Goal: Task Accomplishment & Management: Complete application form

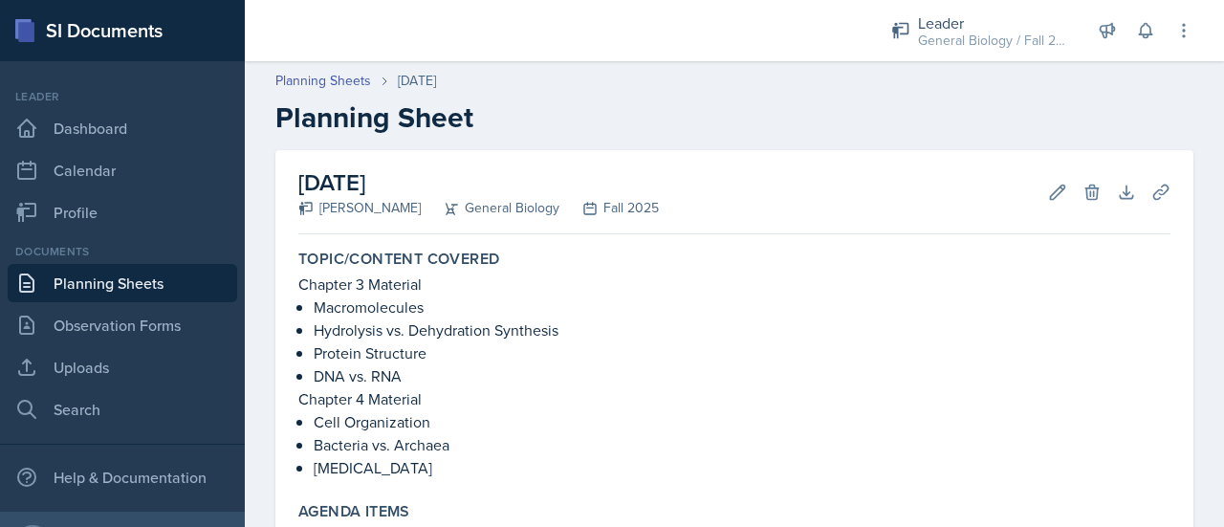
click at [159, 284] on link "Planning Sheets" at bounding box center [122, 283] width 229 height 38
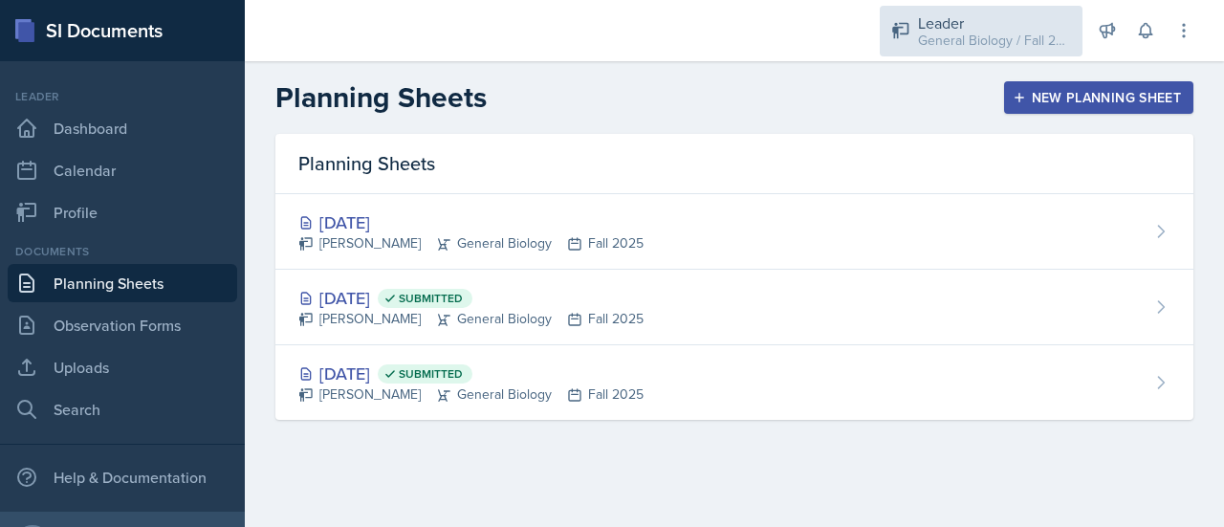
click at [1015, 53] on div "Leader General Biology / Fall 2025" at bounding box center [981, 31] width 203 height 51
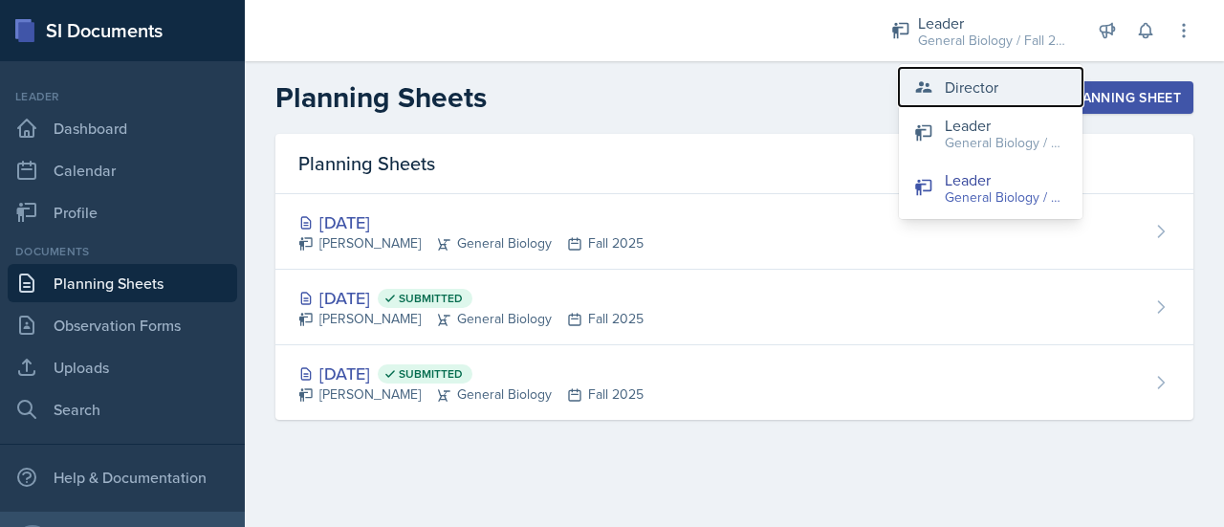
click at [990, 94] on div "Director" at bounding box center [972, 87] width 54 height 23
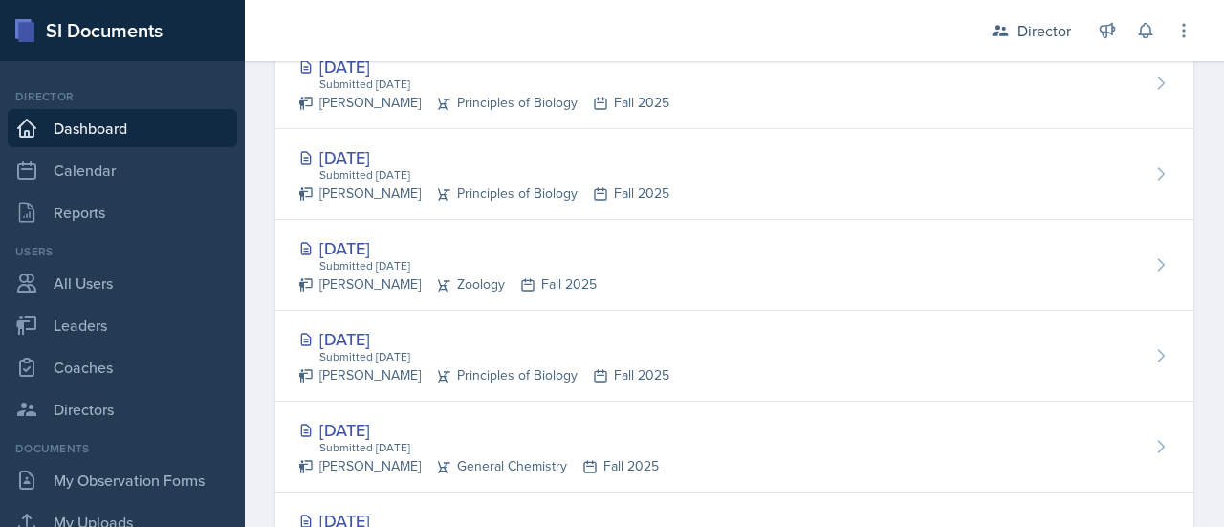
scroll to position [604, 0]
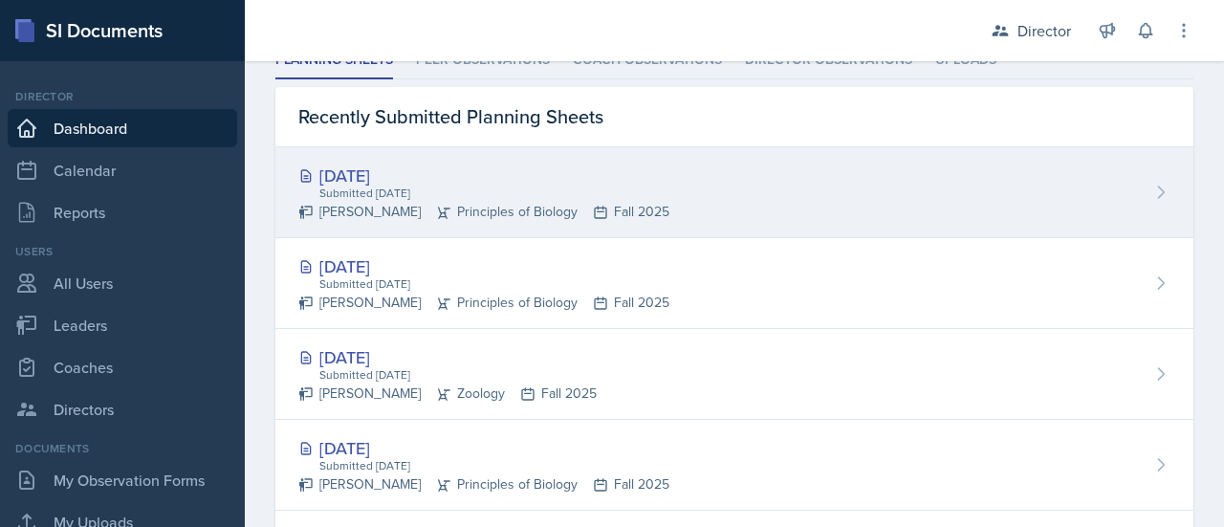
click at [823, 215] on div "Sep 15th, 2025 Submitted Sep 15th, 2025 Isabella McMillan Principles of Biology…" at bounding box center [734, 192] width 918 height 91
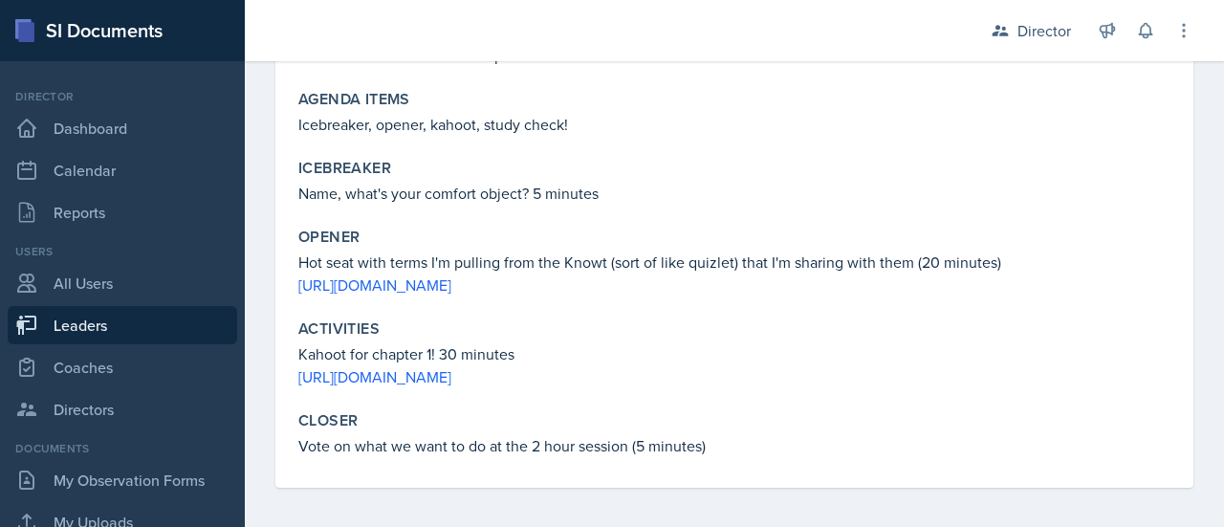
scroll to position [254, 0]
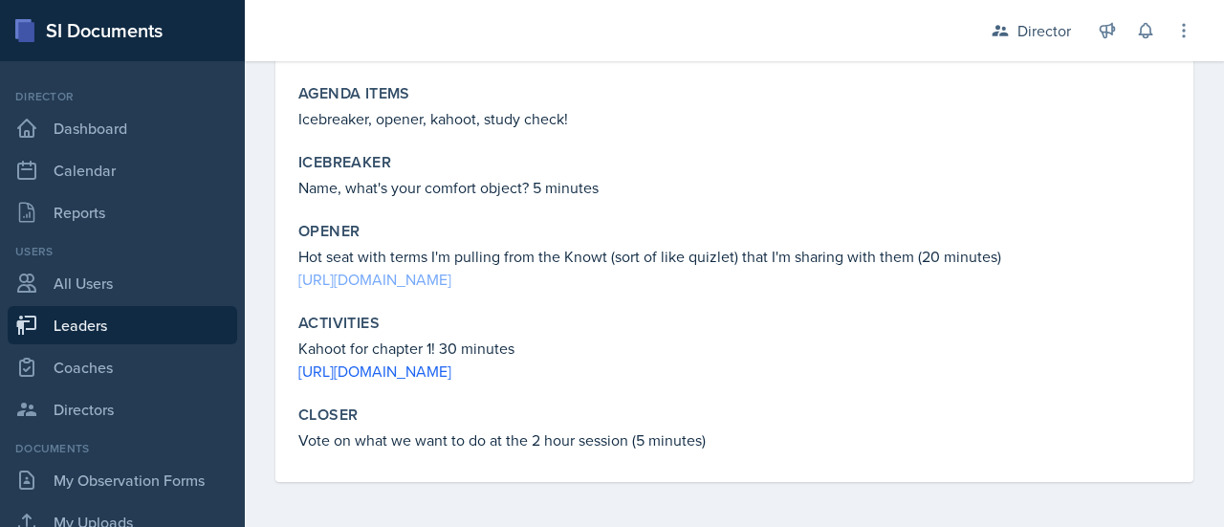
click at [451, 279] on link "https://knowt.com/flashcards/33b43e38-f84a-447c-b3dc-17ce63ade5a7" at bounding box center [374, 279] width 153 height 21
click at [396, 369] on link "https://create.kahoot.it/details/4a3d6d23-636d-4e6f-8083-ae84602f2368?drawer=" at bounding box center [374, 370] width 153 height 21
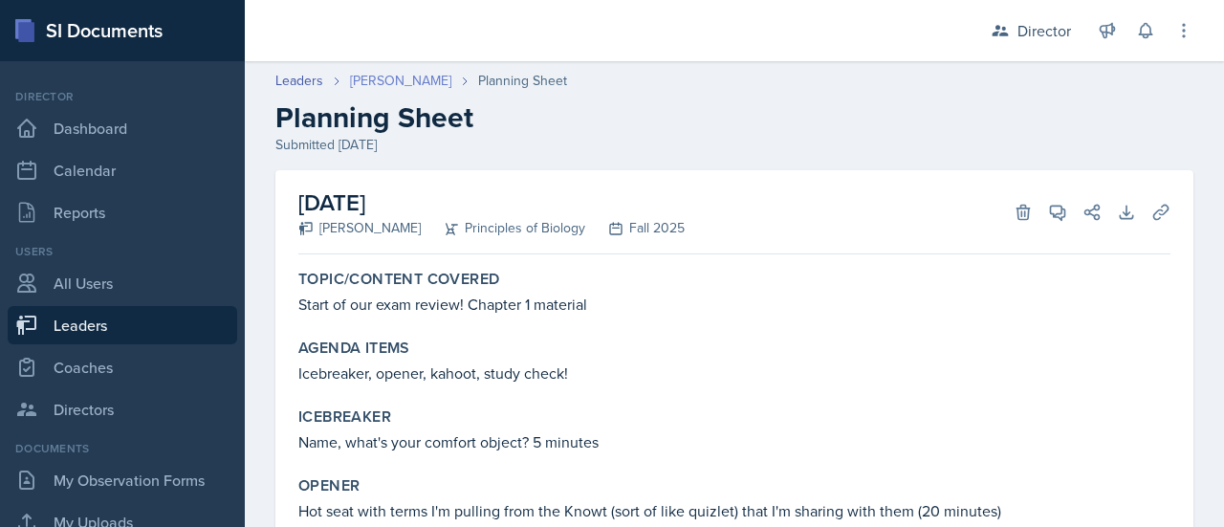
click at [382, 80] on link "[PERSON_NAME]" at bounding box center [400, 81] width 101 height 20
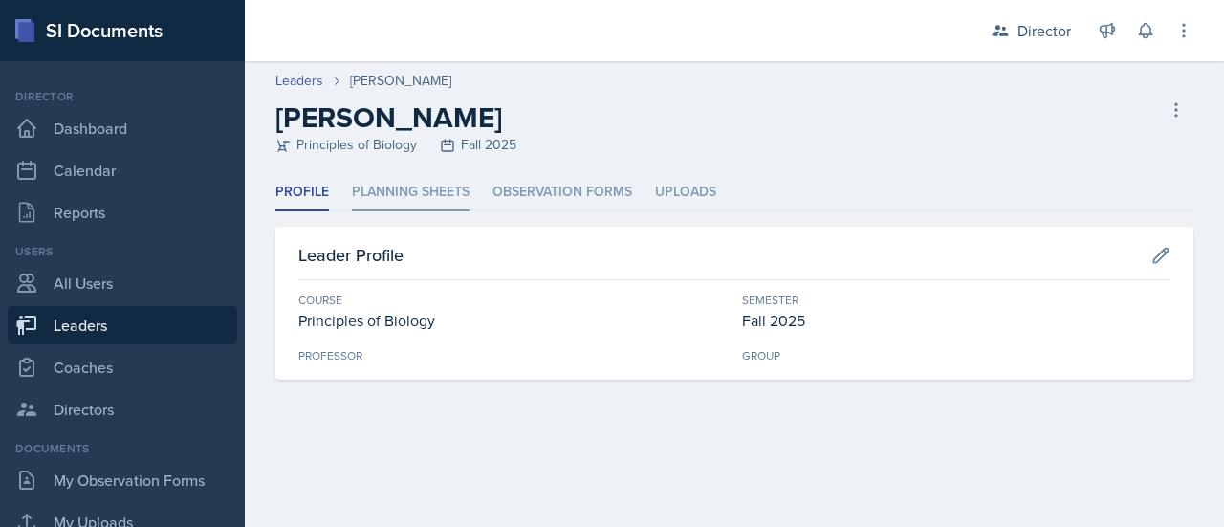
click at [431, 206] on li "Planning Sheets" at bounding box center [411, 192] width 118 height 37
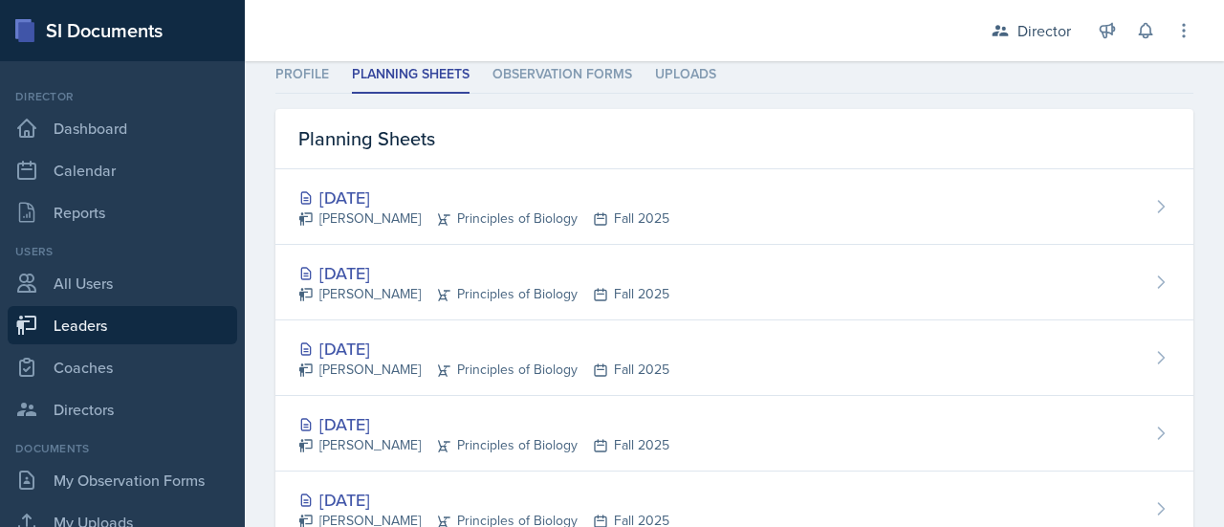
scroll to position [127, 0]
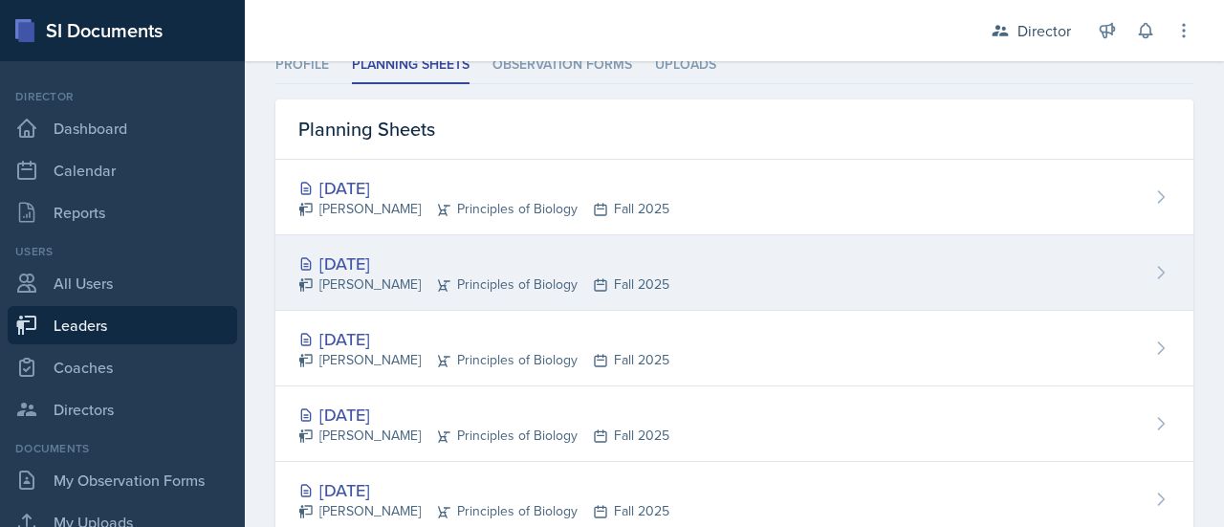
click at [648, 285] on div "Isabella McMillan Principles of Biology Fall 2025" at bounding box center [483, 284] width 371 height 20
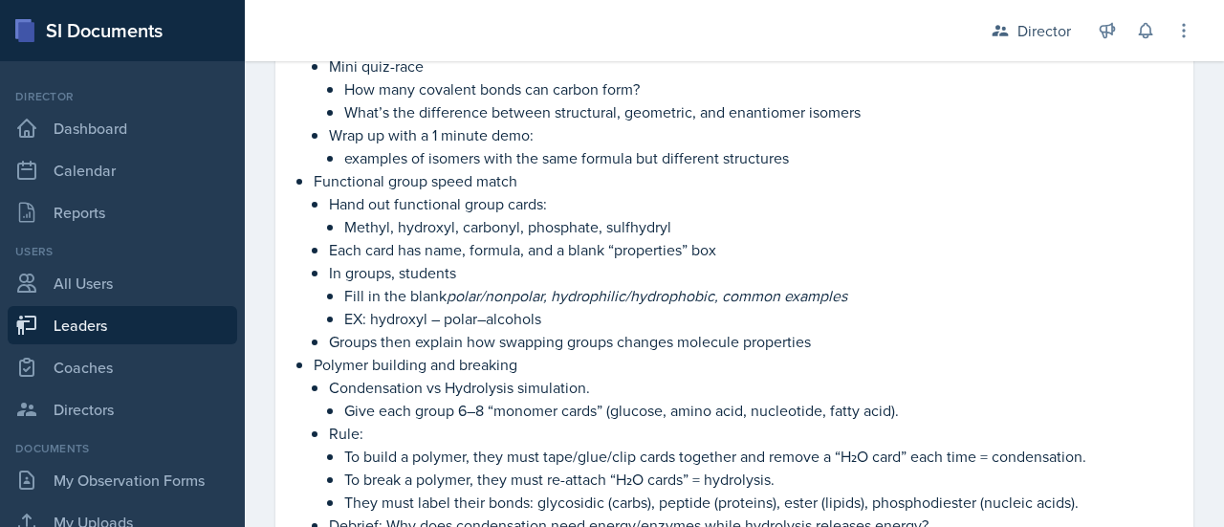
scroll to position [770, 0]
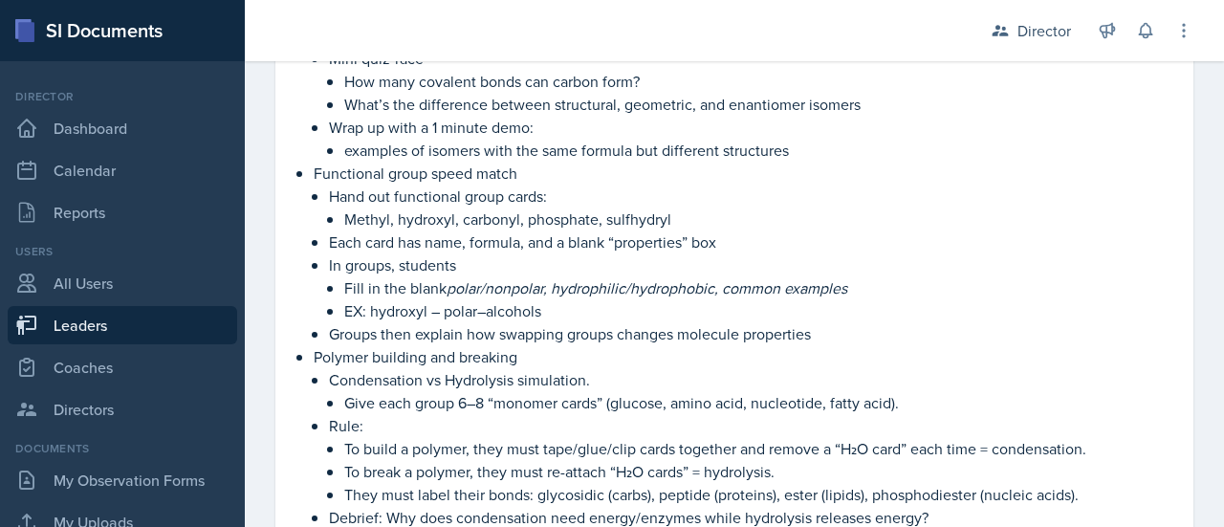
click at [199, 326] on link "Leaders" at bounding box center [122, 325] width 229 height 38
select select "c88fb8a2-0ae1-4674-9d8d-93ff3a907138"
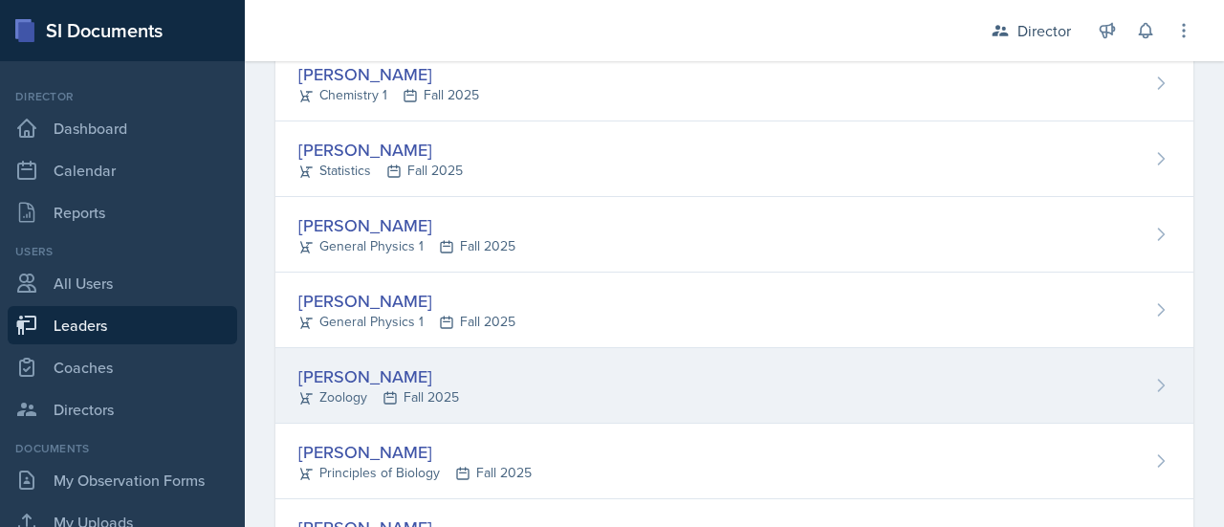
scroll to position [531, 0]
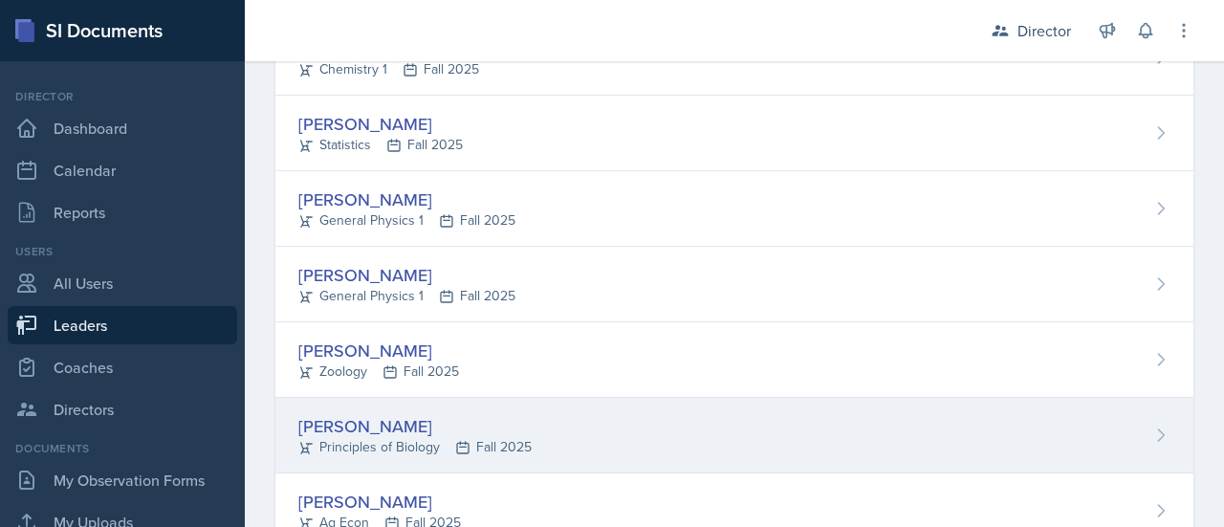
click at [356, 427] on div "[PERSON_NAME]" at bounding box center [414, 426] width 233 height 26
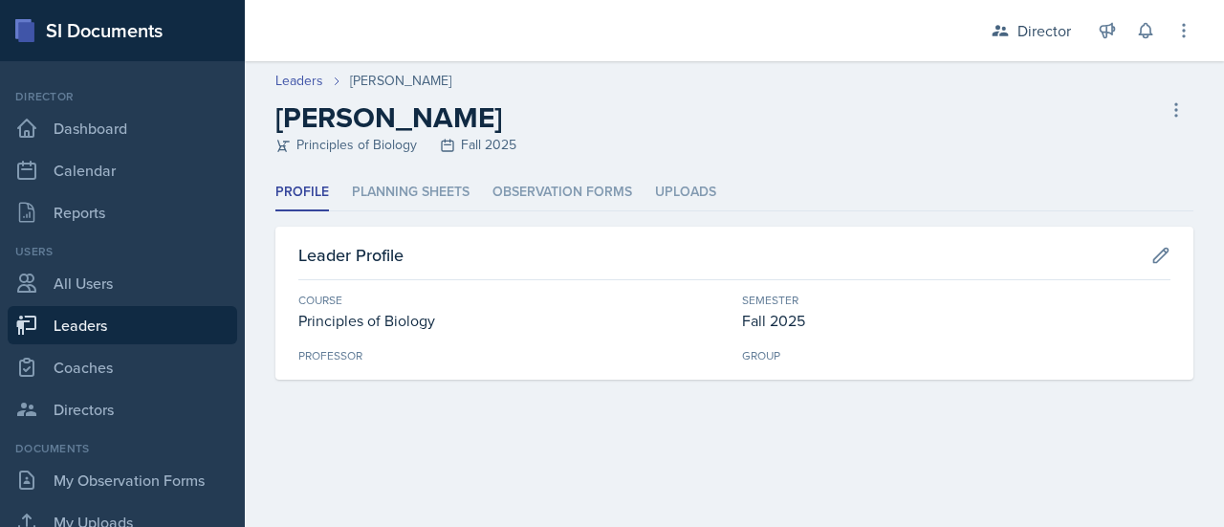
select select "c88fb8a2-0ae1-4674-9d8d-93ff3a907138"
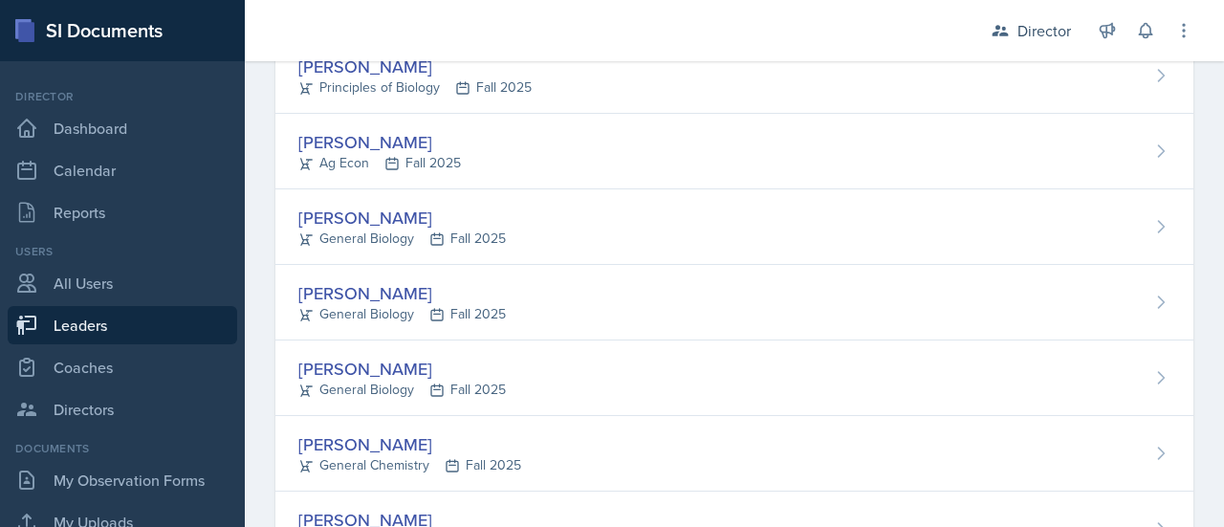
scroll to position [896, 0]
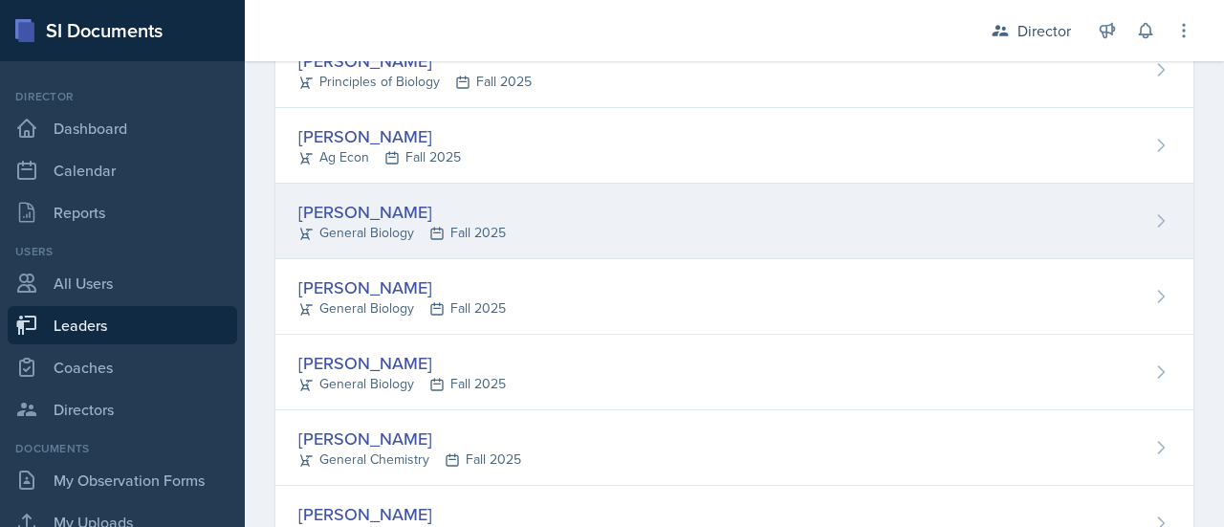
click at [347, 209] on div "[PERSON_NAME]" at bounding box center [401, 212] width 207 height 26
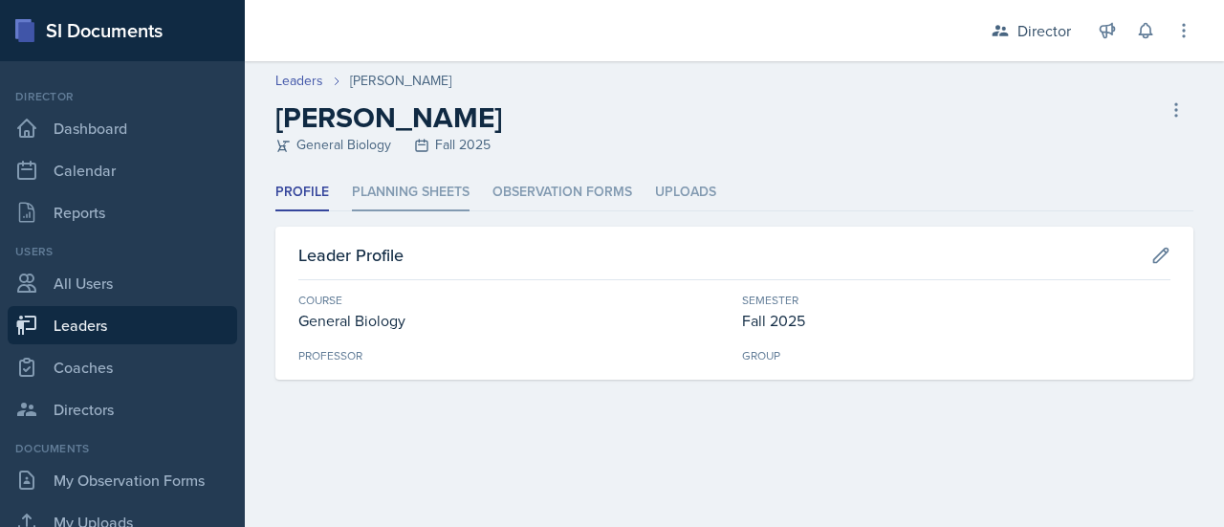
click at [413, 182] on li "Planning Sheets" at bounding box center [411, 192] width 118 height 37
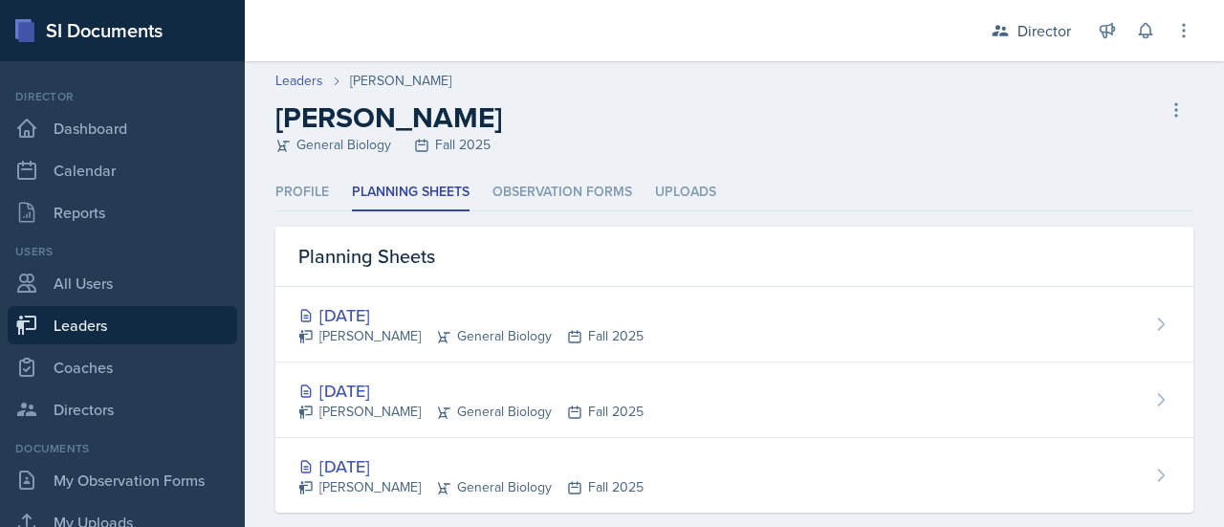
scroll to position [30, 0]
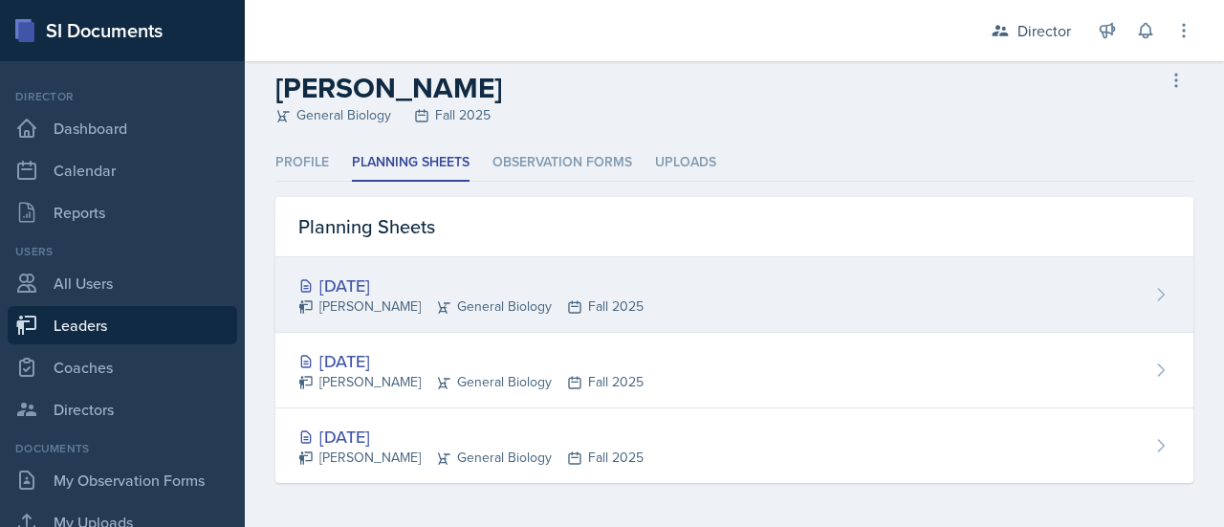
click at [428, 292] on div "Sep 10th, 2025" at bounding box center [470, 286] width 345 height 26
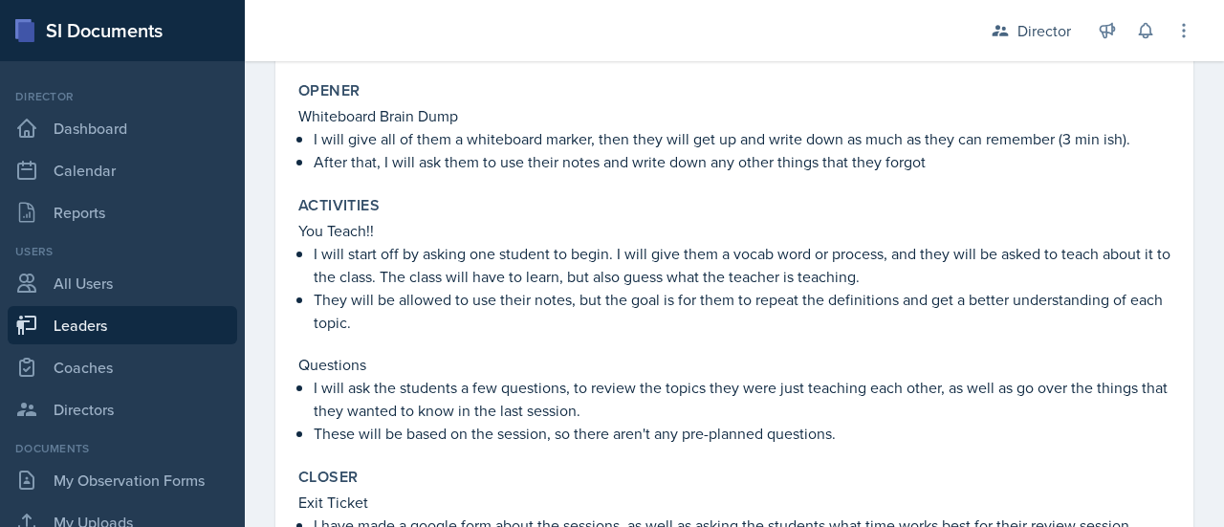
scroll to position [511, 0]
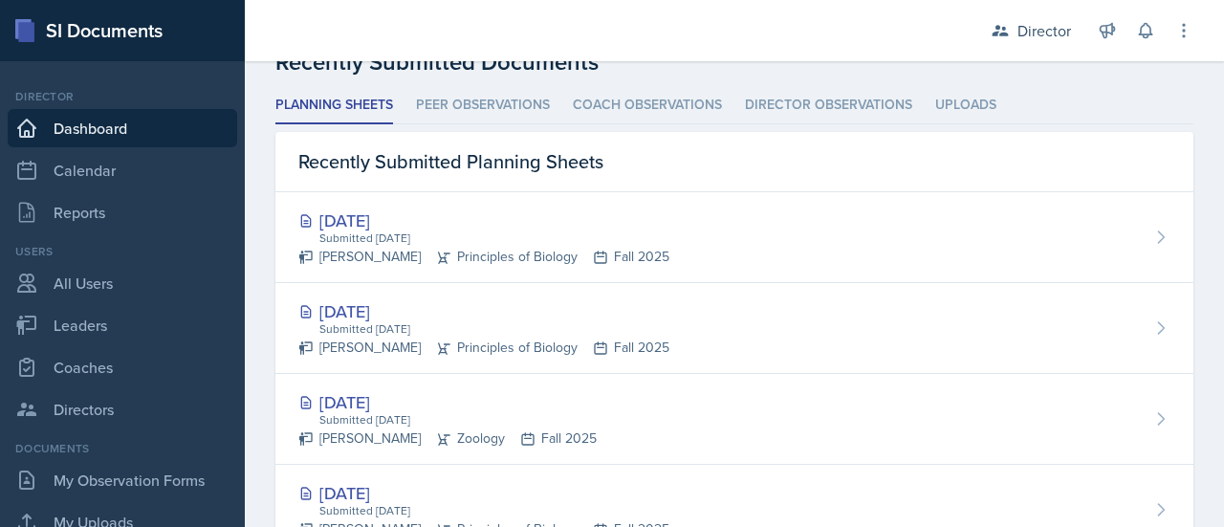
scroll to position [561, 0]
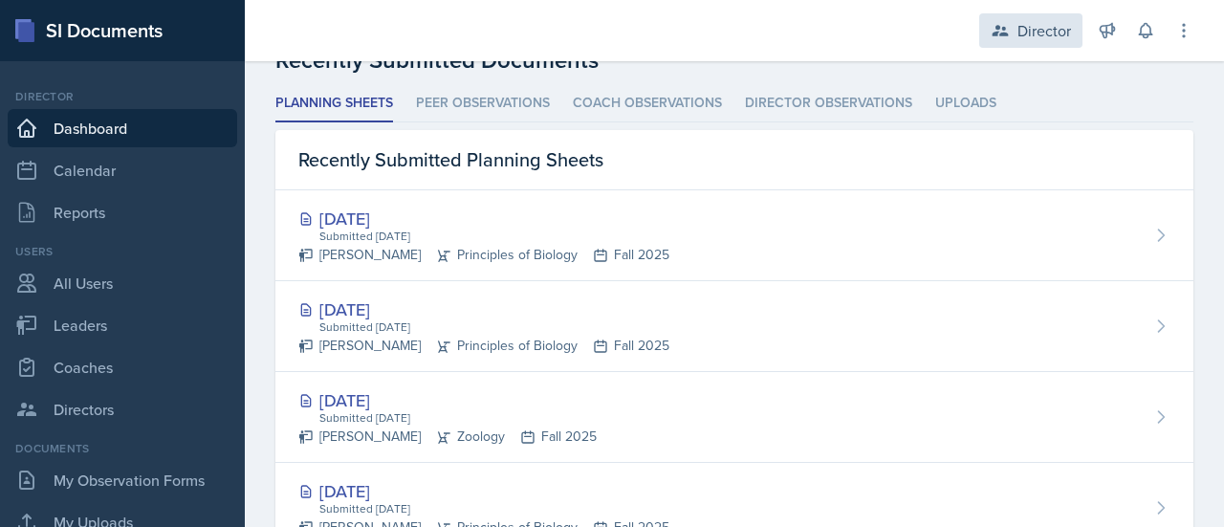
click at [1010, 23] on div "Director" at bounding box center [1030, 30] width 103 height 34
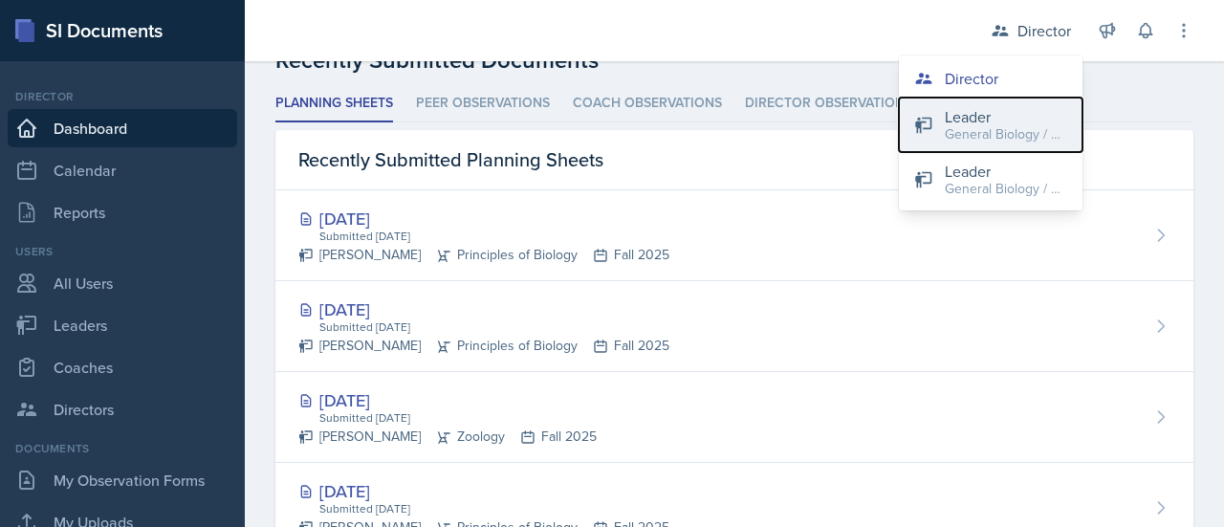
click at [967, 123] on div "Leader" at bounding box center [1006, 116] width 122 height 23
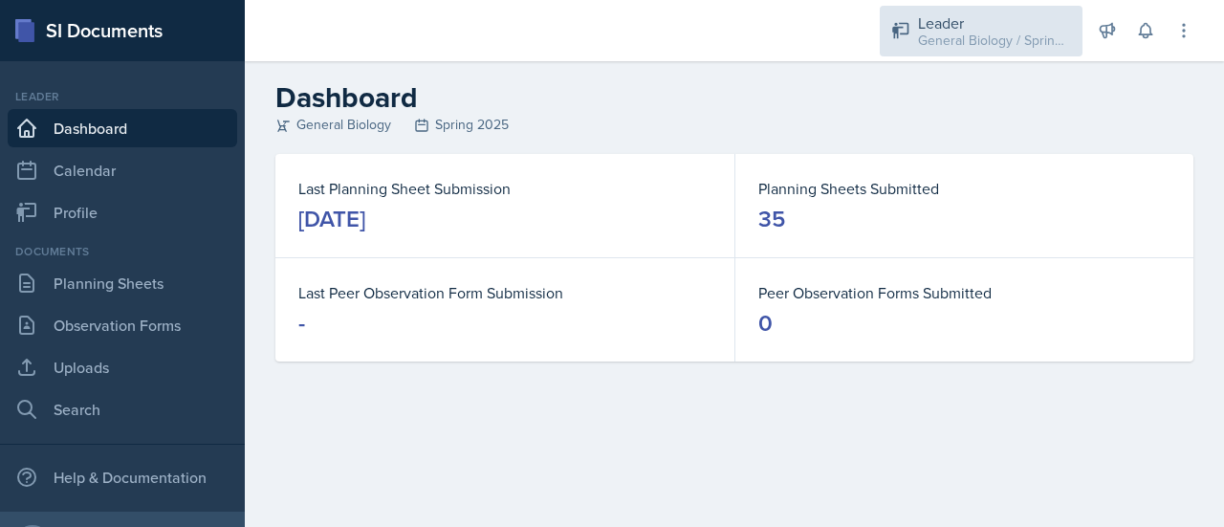
click at [1033, 35] on div "General Biology / Spring 2025" at bounding box center [994, 41] width 153 height 20
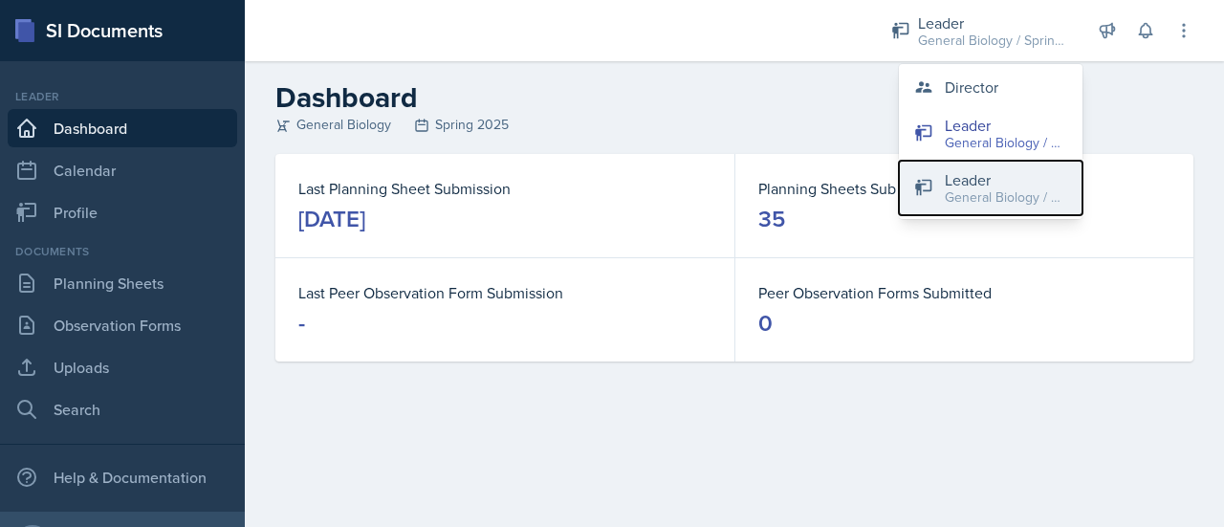
click at [994, 199] on div "General Biology / Fall 2025" at bounding box center [1006, 197] width 122 height 20
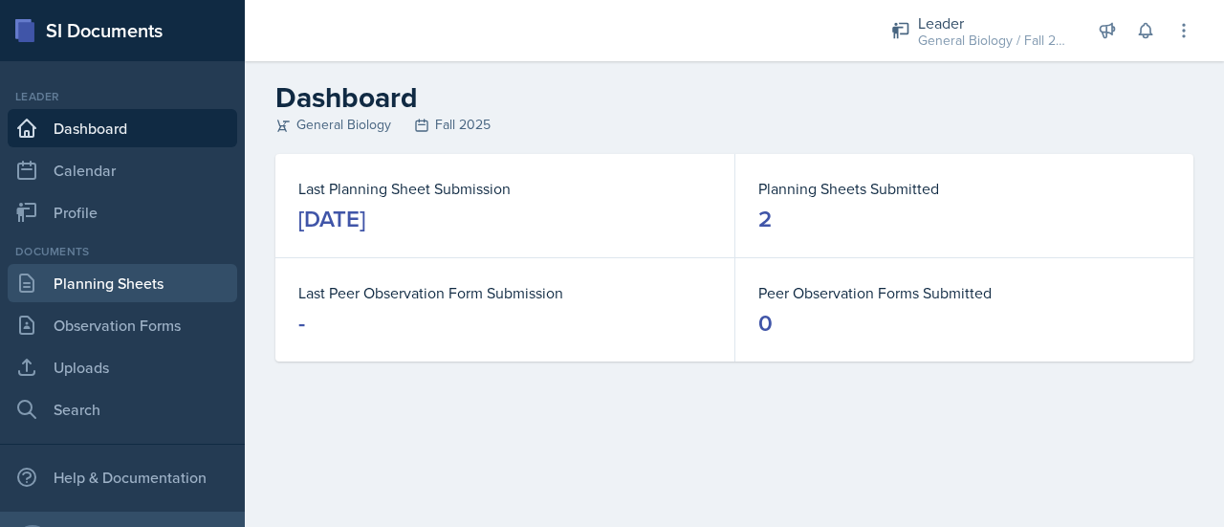
click at [64, 287] on link "Planning Sheets" at bounding box center [122, 283] width 229 height 38
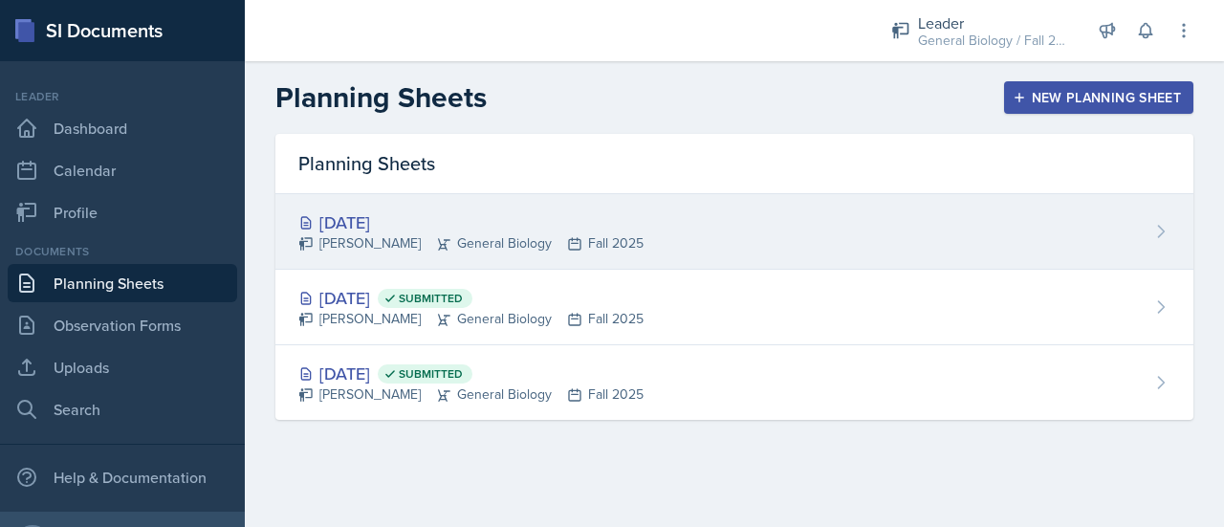
click at [560, 230] on div "[DATE]" at bounding box center [470, 222] width 345 height 26
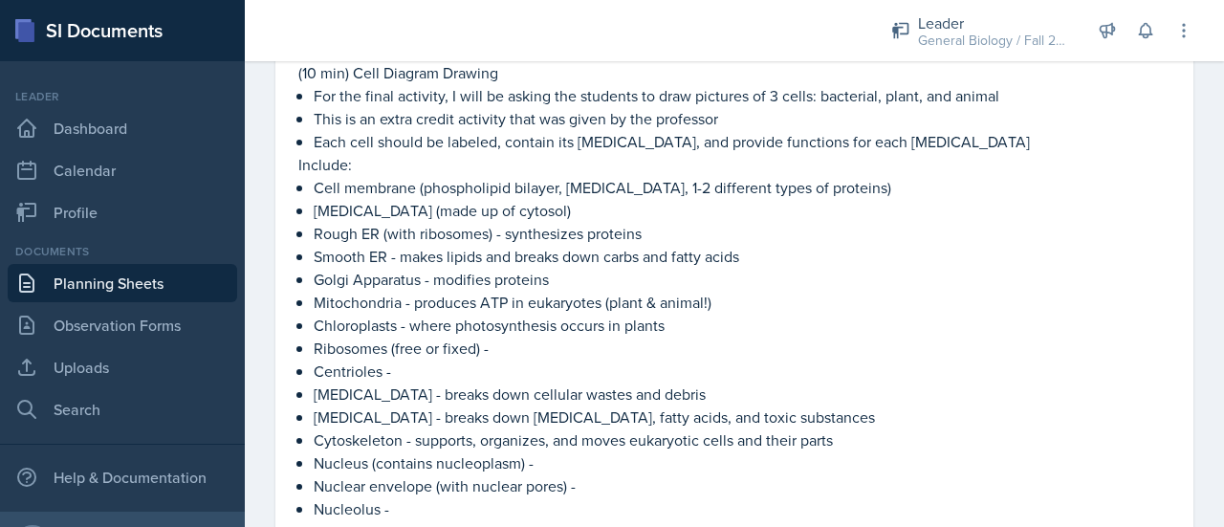
scroll to position [1436, 0]
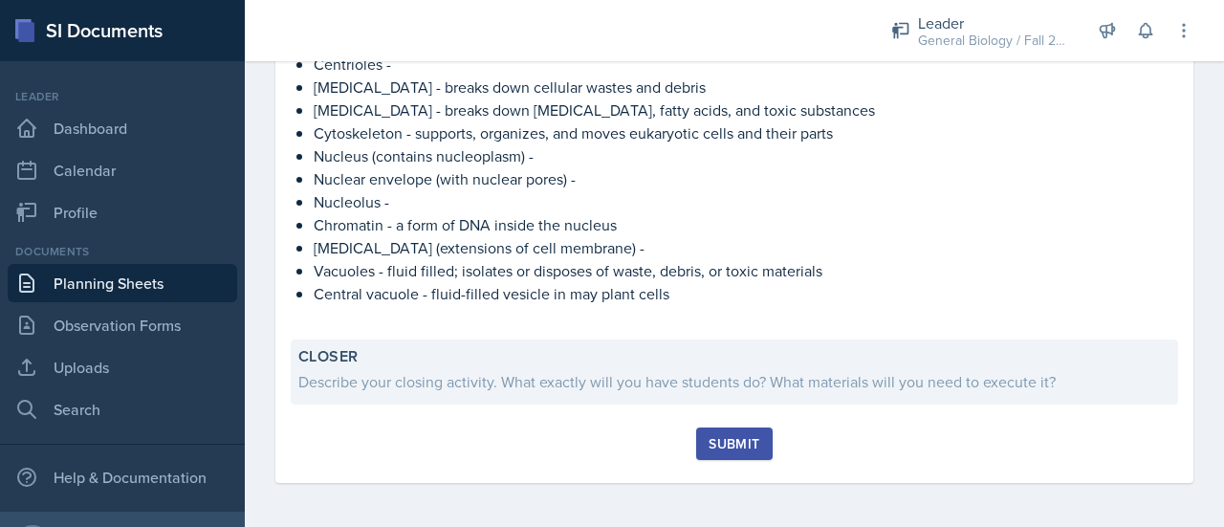
click at [485, 381] on div "Describe your closing activity. What exactly will you have students do? What ma…" at bounding box center [734, 381] width 872 height 23
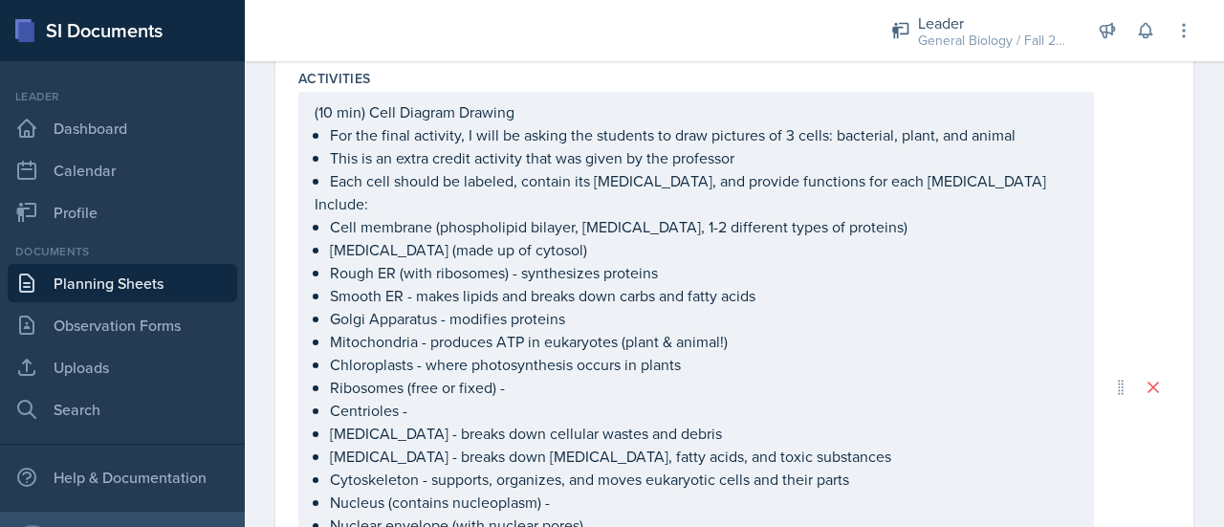
scroll to position [1787, 0]
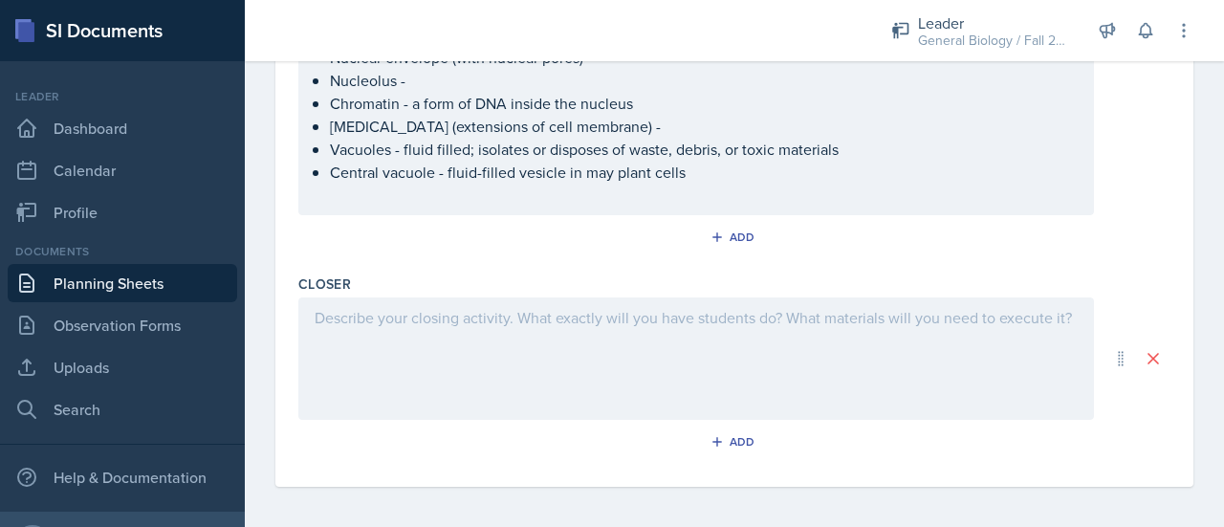
click at [434, 346] on div at bounding box center [696, 358] width 796 height 122
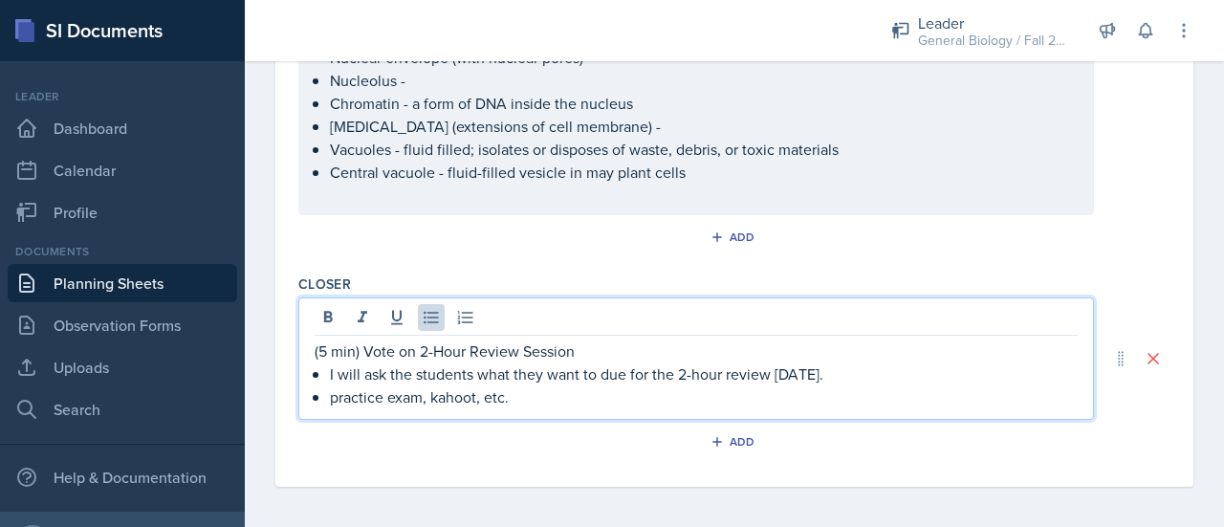
click at [439, 398] on p "practice exam, kahoot, etc." at bounding box center [704, 396] width 748 height 23
click at [338, 396] on p "practice exam, Kahoot, etc." at bounding box center [704, 396] width 748 height 23
click at [547, 401] on p "Practice exam, Kahoot, etc." at bounding box center [704, 396] width 748 height 23
click at [614, 370] on p "I will ask the students what they want to due for the 2-hour review [DATE]." at bounding box center [704, 373] width 748 height 23
click at [566, 385] on p "Practice exam, Kahoot, etc." at bounding box center [704, 396] width 748 height 23
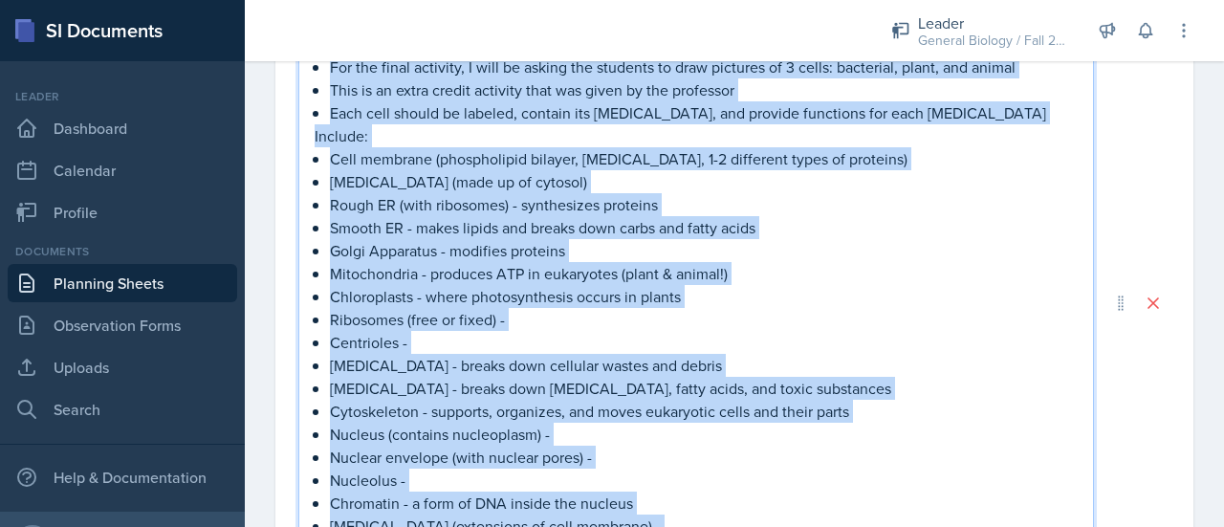
scroll to position [1378, 0]
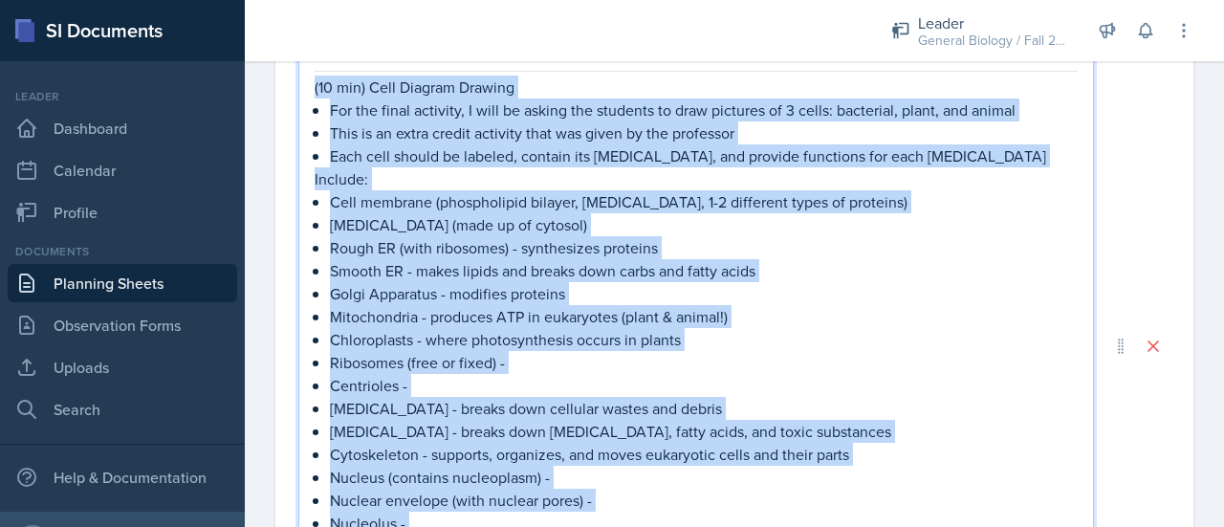
drag, startPoint x: 696, startPoint y: 304, endPoint x: 314, endPoint y: 91, distance: 437.9
click at [315, 91] on div "(10 min) Cell Diagram Drawing For the final activity, I will be asking the stud…" at bounding box center [696, 363] width 763 height 574
copy div "(10 min) Cell Diagram Drawing For the final activity, I will be asking the stud…"
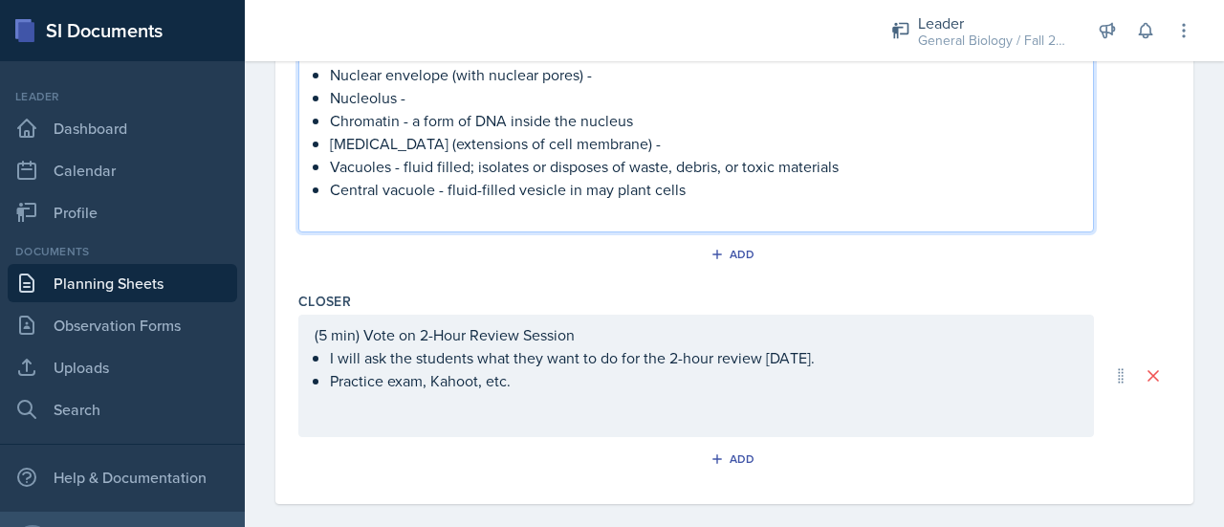
click at [559, 377] on ul "I will ask the students what they want to do for the 2-hour review [DATE]. Prac…" at bounding box center [704, 369] width 748 height 46
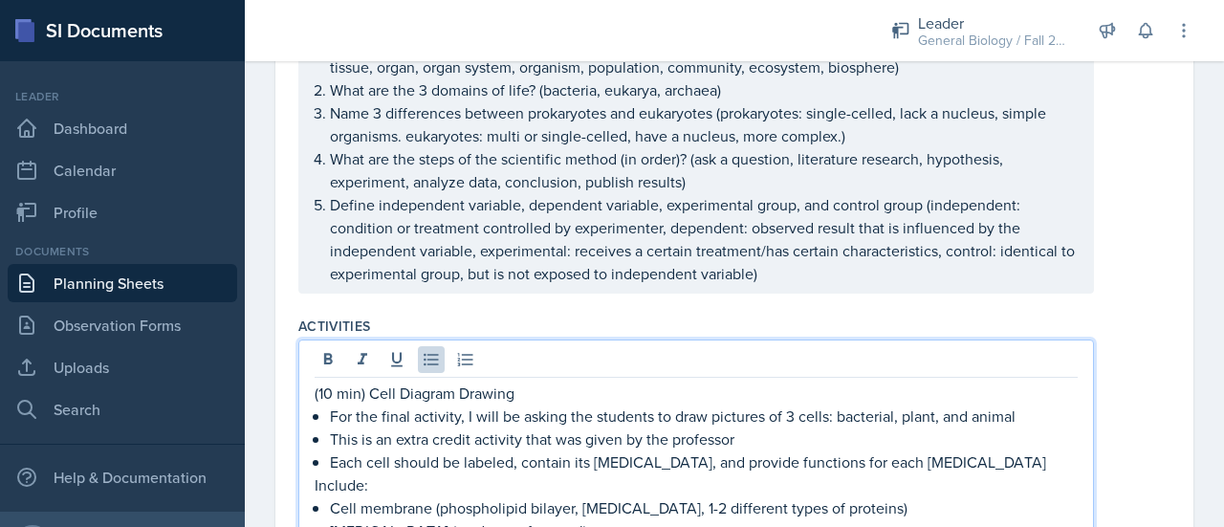
scroll to position [1308, 0]
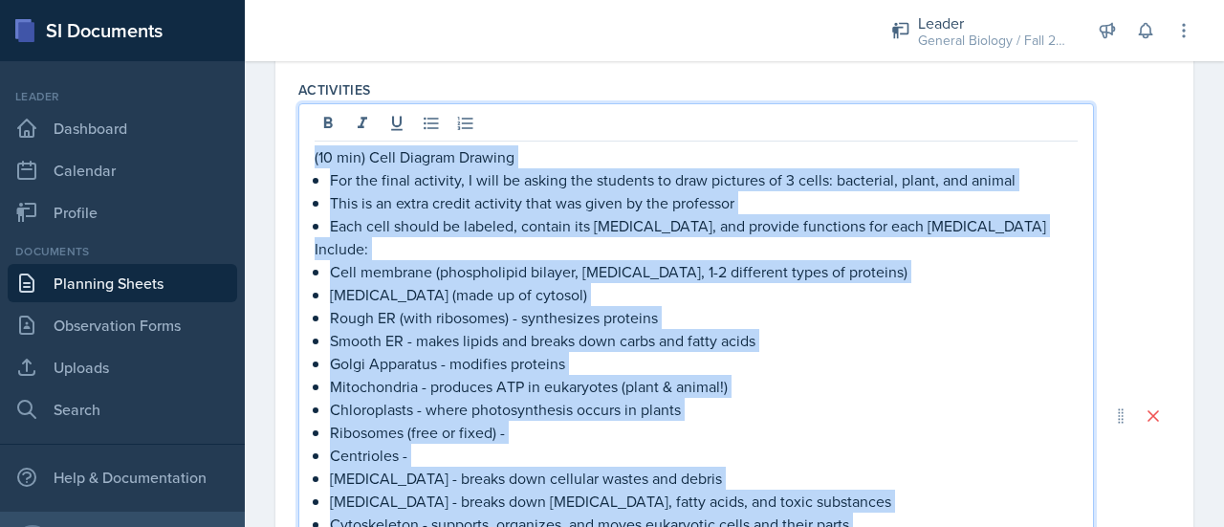
drag, startPoint x: 712, startPoint y: 259, endPoint x: 311, endPoint y: 158, distance: 414.2
click at [311, 158] on div "(10 min) Cell Diagram Drawing For the final activity, I will be asking the stud…" at bounding box center [696, 415] width 796 height 624
copy div "(10 min) Cell Diagram Drawing For the final activity, I will be asking the stud…"
click at [476, 225] on p "Each cell should be labeled, contain its [MEDICAL_DATA], and provide functions …" at bounding box center [704, 225] width 748 height 23
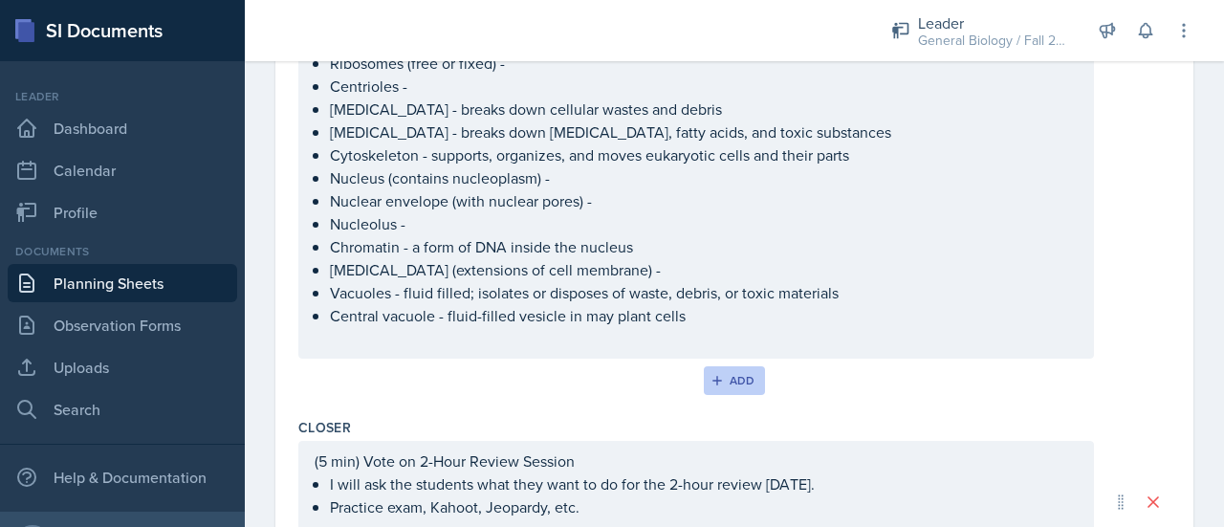
click at [711, 374] on icon "button" at bounding box center [716, 380] width 13 height 13
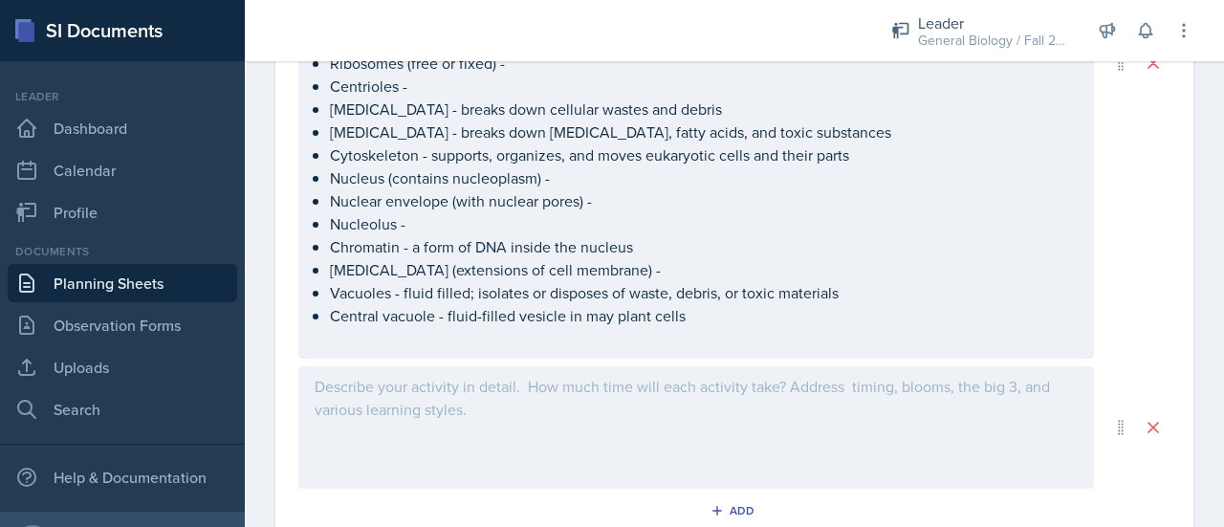
click at [775, 404] on div at bounding box center [696, 427] width 796 height 122
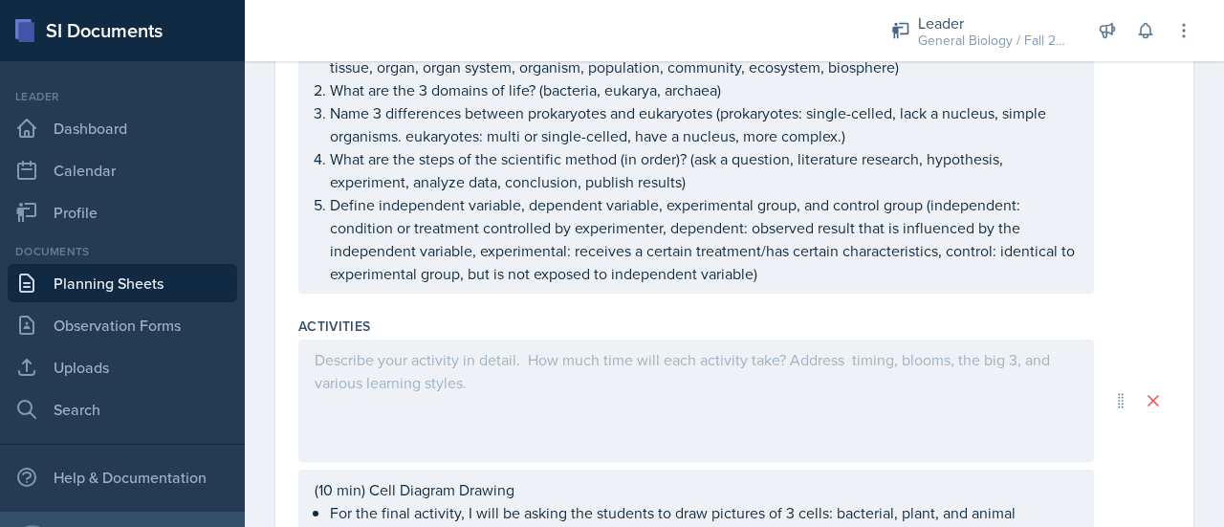
click at [656, 376] on div at bounding box center [696, 400] width 796 height 122
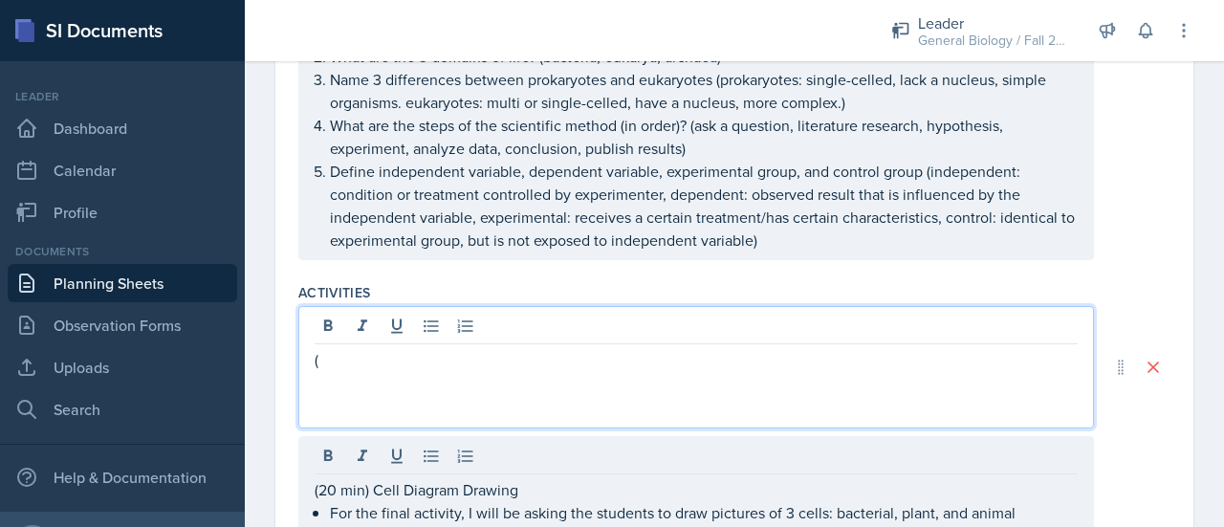
click at [338, 333] on div "(" at bounding box center [696, 367] width 796 height 122
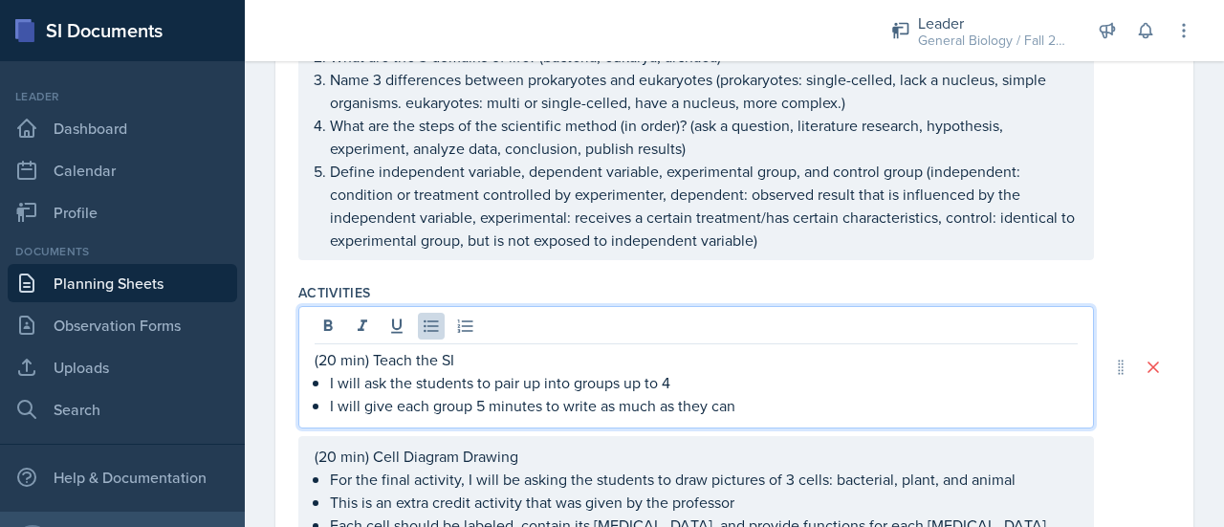
click at [597, 405] on p "I will give each group 5 minutes to write as much as they can" at bounding box center [704, 405] width 748 height 23
click at [772, 410] on p "I will give each group 5 minutes to write down as much as they can" at bounding box center [704, 405] width 748 height 23
click at [784, 410] on p "I will give each group 5 minutes to write down as much as they can" at bounding box center [704, 405] width 748 height 23
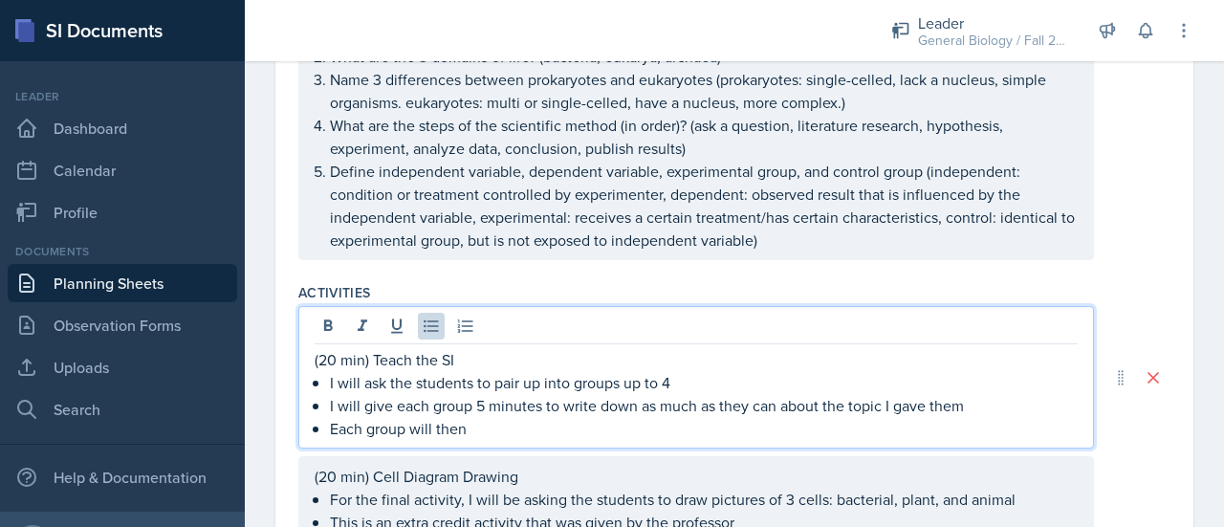
click at [492, 403] on p "I will give each group 5 minutes to write down as much as they can about the to…" at bounding box center [704, 405] width 748 height 23
click at [484, 406] on p "I will give each group 5 minutes to write down as much as they can about the to…" at bounding box center [704, 405] width 748 height 23
drag, startPoint x: 493, startPoint y: 429, endPoint x: 482, endPoint y: 423, distance: 13.3
click at [482, 423] on p "Each group will then" at bounding box center [704, 428] width 748 height 23
drag, startPoint x: 687, startPoint y: 379, endPoint x: 626, endPoint y: 384, distance: 60.5
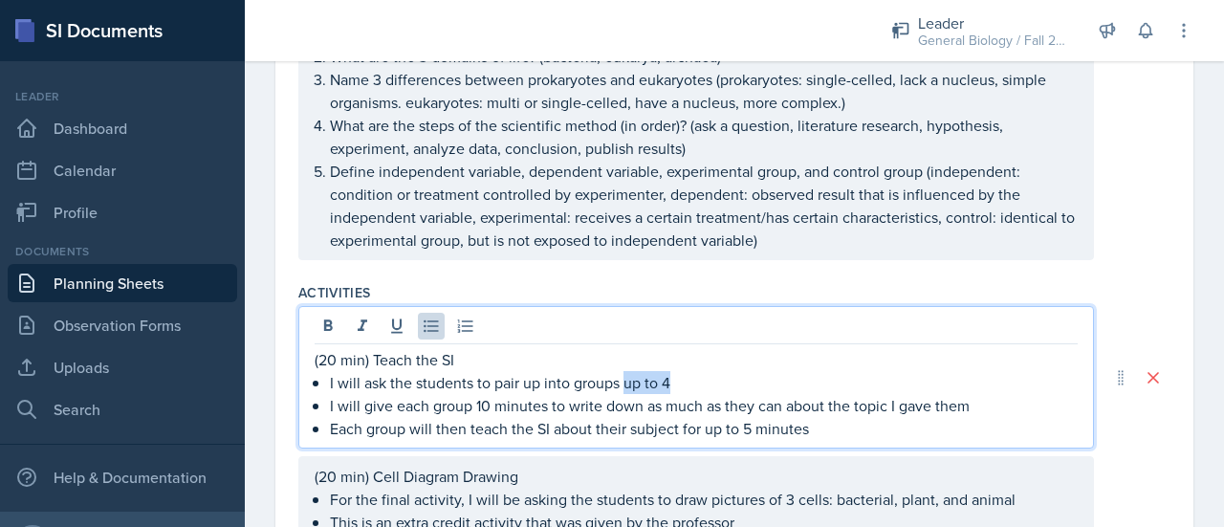
click at [626, 384] on p "I will ask the students to pair up into groups up to 4" at bounding box center [704, 382] width 748 height 23
click at [876, 429] on p "Each group will then teach the SI about their subject for up to 5 minutes" at bounding box center [704, 428] width 748 height 23
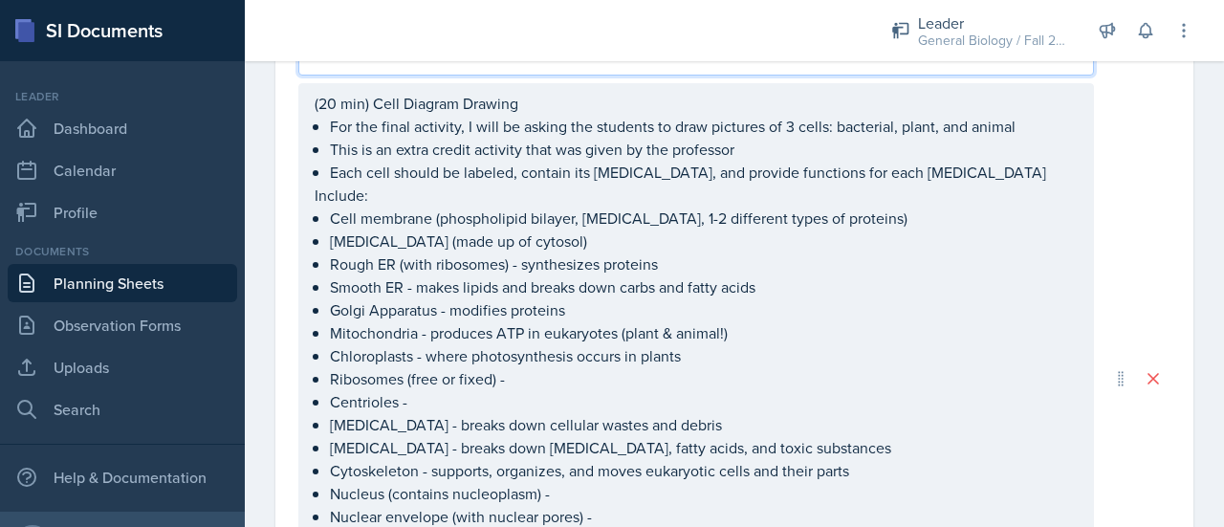
scroll to position [1501, 0]
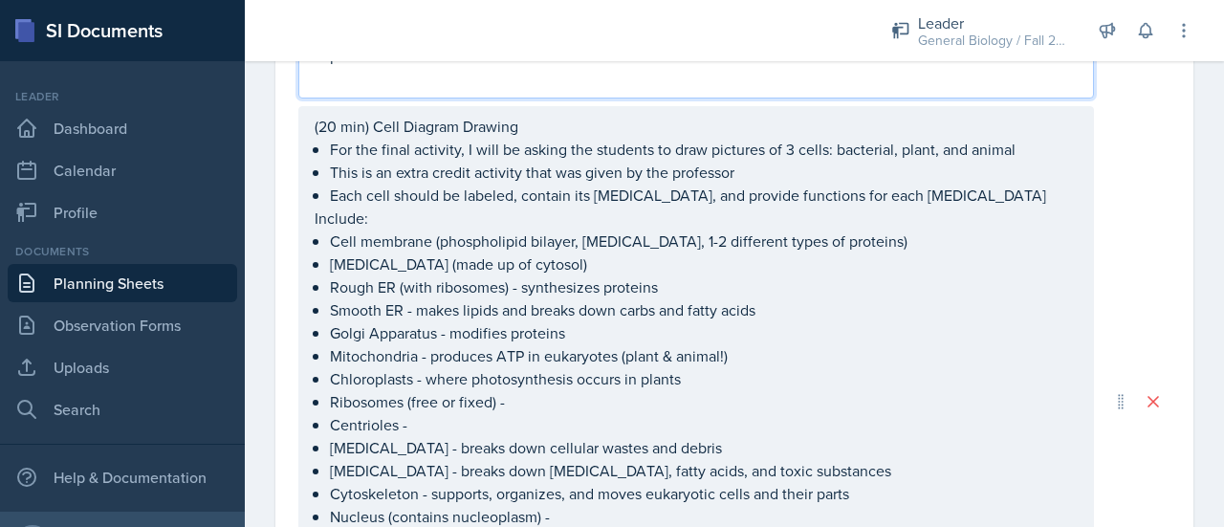
click at [945, 234] on p "Cell membrane (phospholipid bilayer, [MEDICAL_DATA], 1-2 different types of pro…" at bounding box center [704, 240] width 748 height 23
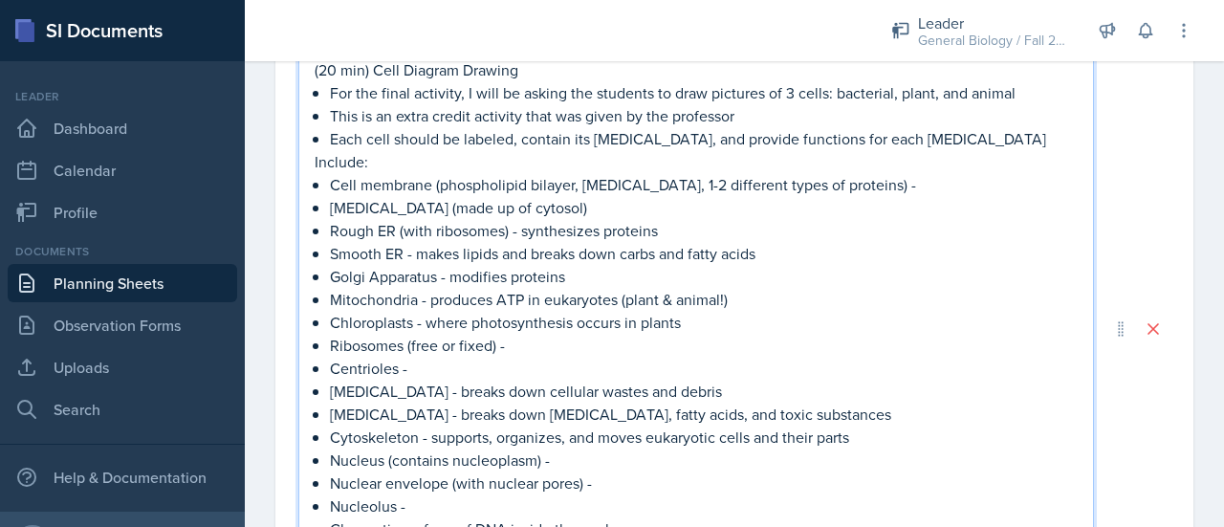
scroll to position [1557, 0]
